Goal: Transaction & Acquisition: Purchase product/service

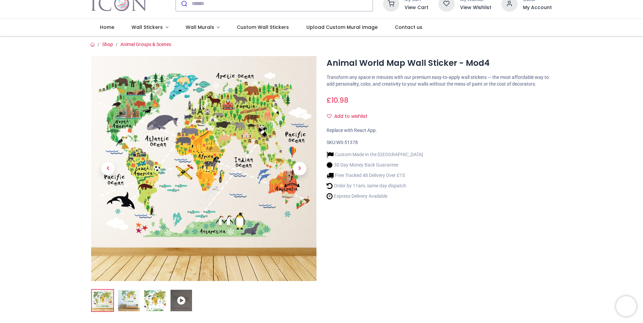
scroll to position [34, 0]
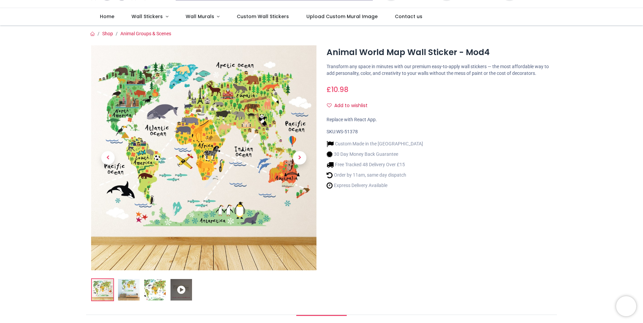
click at [149, 292] on img at bounding box center [155, 290] width 22 height 22
click at [133, 292] on img at bounding box center [129, 290] width 22 height 22
click at [151, 291] on img at bounding box center [155, 290] width 22 height 22
click at [132, 284] on img at bounding box center [129, 290] width 22 height 22
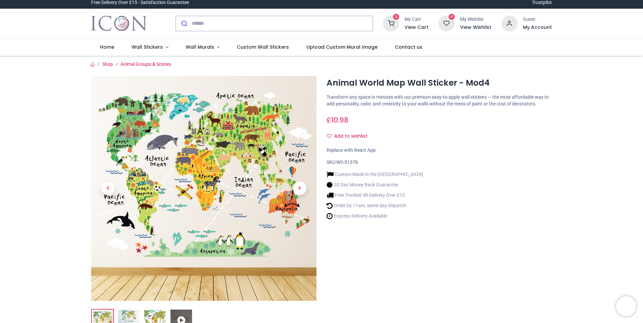
scroll to position [0, 0]
